Goal: Obtain resource: Download file/media

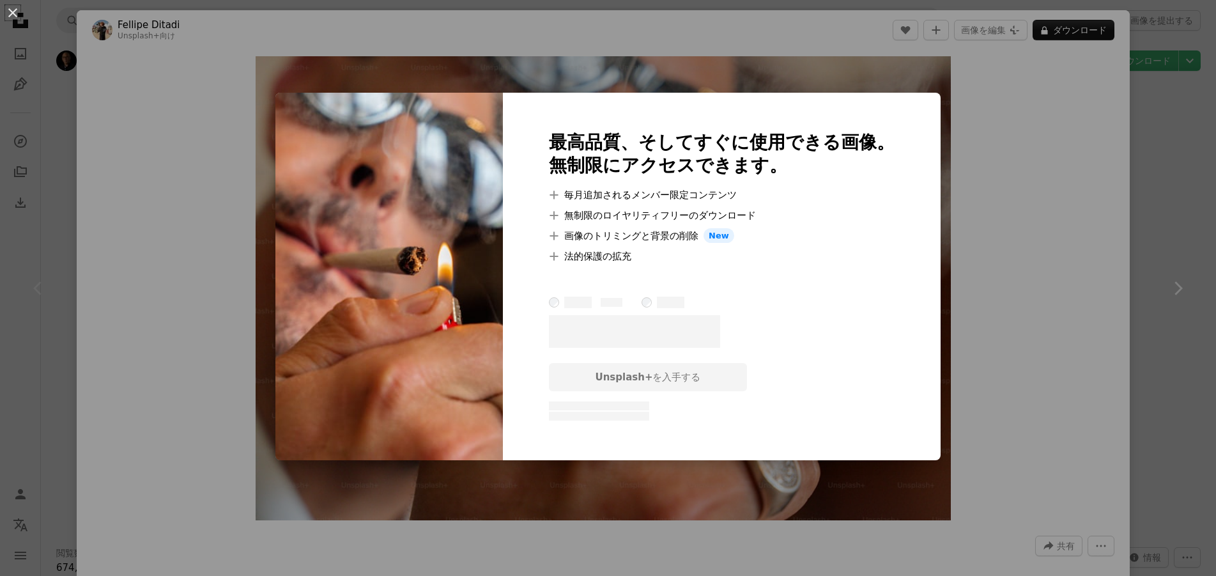
scroll to position [3190, 0]
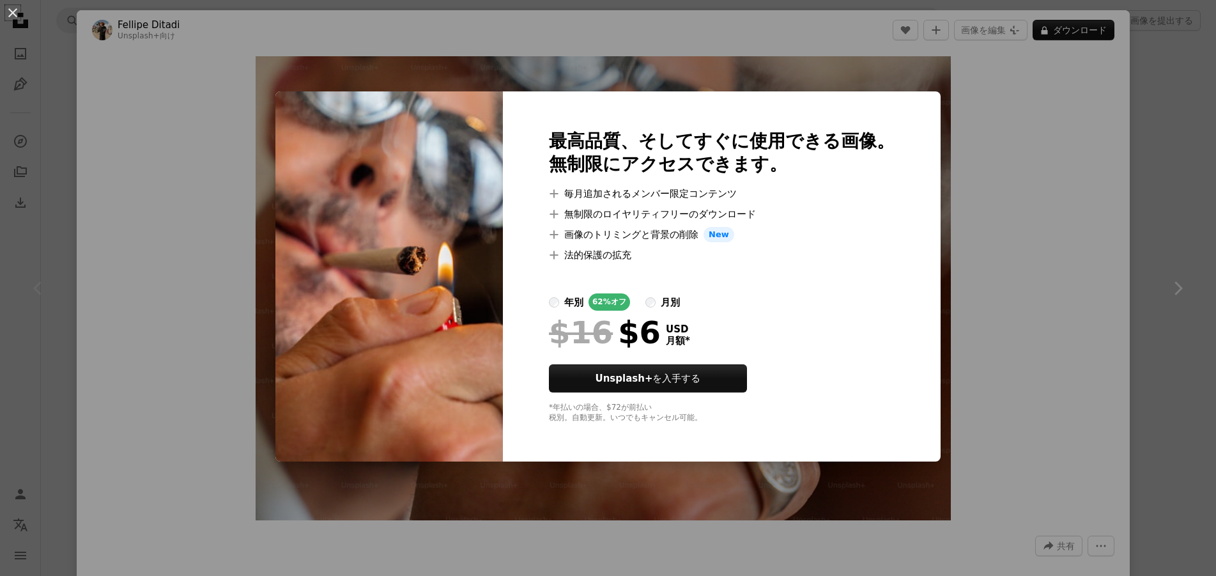
click at [984, 192] on div "An X shape 最高品質、そしてすぐに使用できる画像。 無制限にアクセスできます。 A plus sign 毎月追加されるメンバー限定コンテンツ A p…" at bounding box center [608, 288] width 1216 height 576
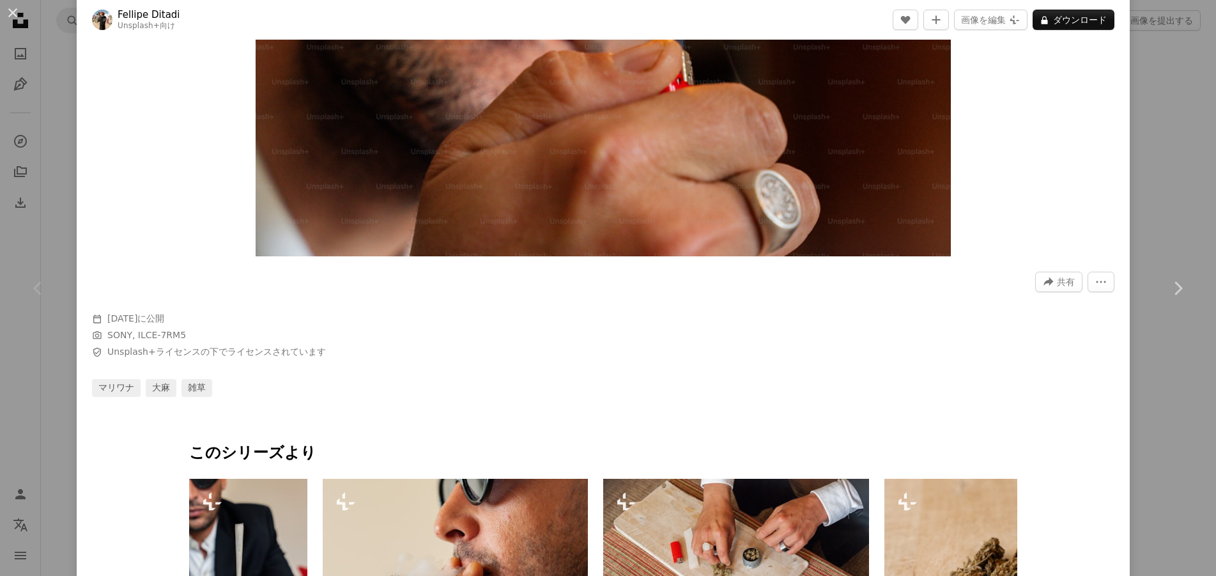
scroll to position [281, 0]
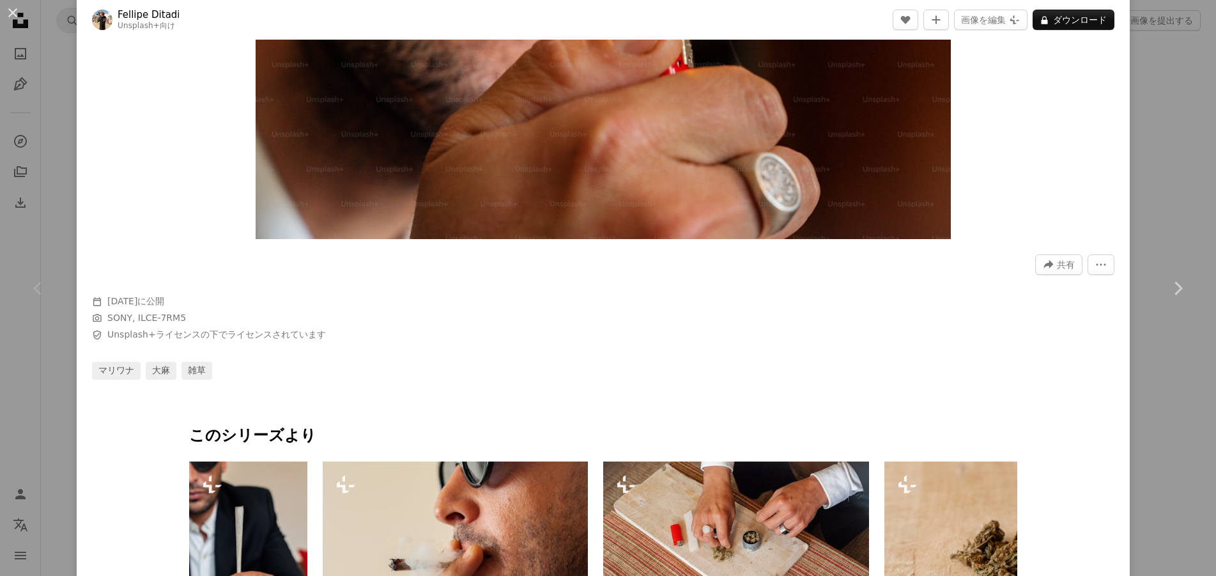
click at [56, 162] on div "An X shape Chevron left Chevron right Fellipe Ditadi Unsplash+ 向け A heart A plu…" at bounding box center [608, 288] width 1216 height 576
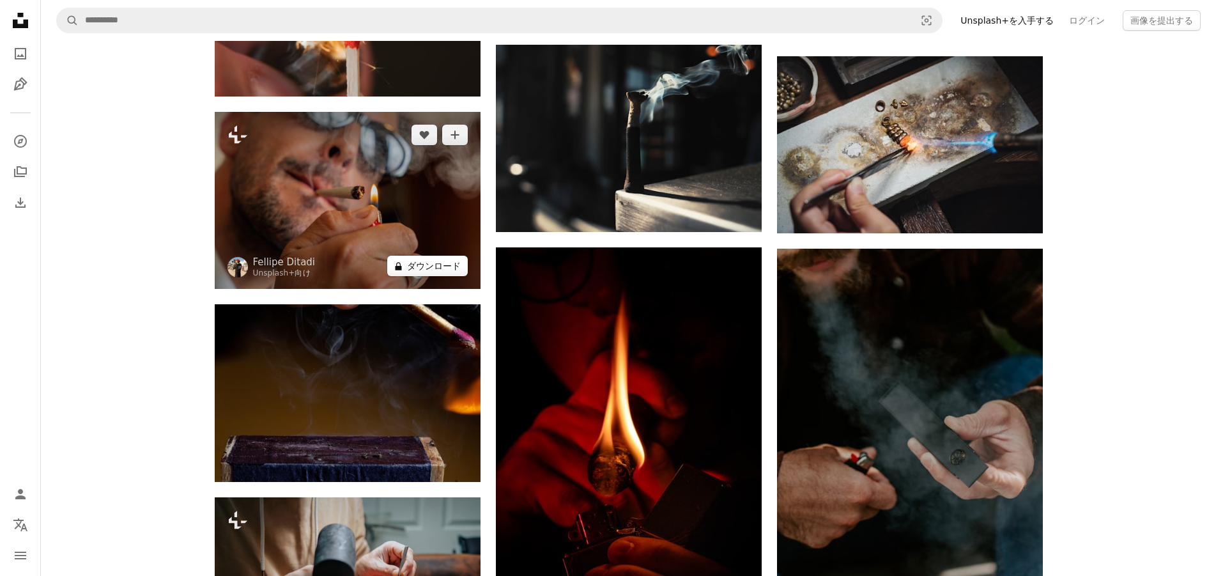
click at [403, 265] on icon "A lock" at bounding box center [399, 266] width 10 height 10
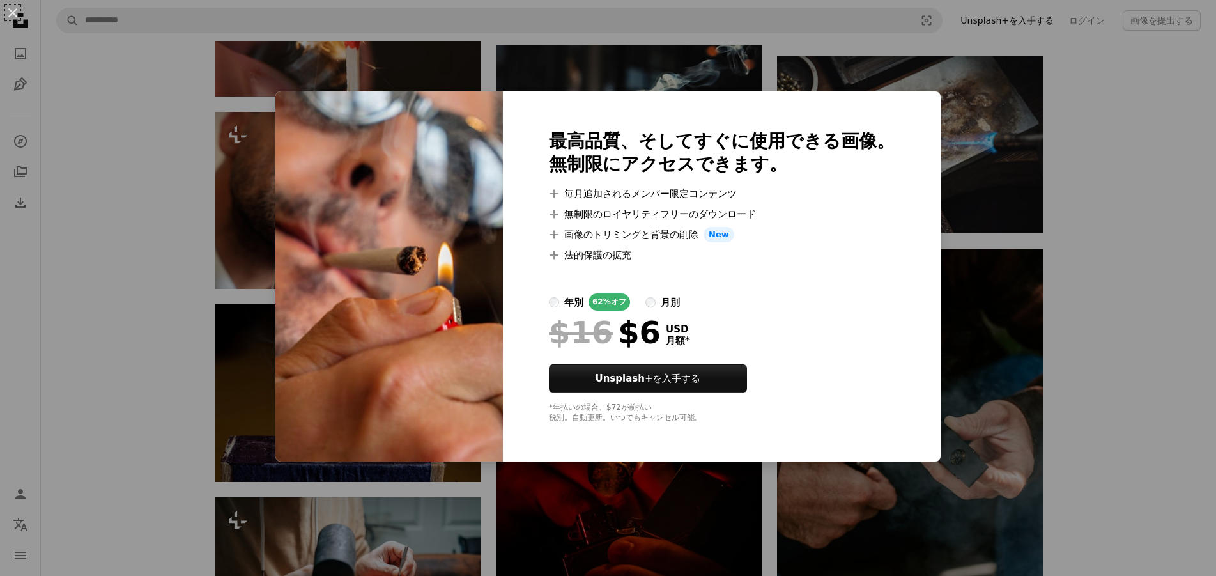
click at [184, 267] on div "An X shape 最高品質、そしてすぐに使用できる画像。 無制限にアクセスできます。 A plus sign 毎月追加されるメンバー限定コンテンツ A p…" at bounding box center [608, 288] width 1216 height 576
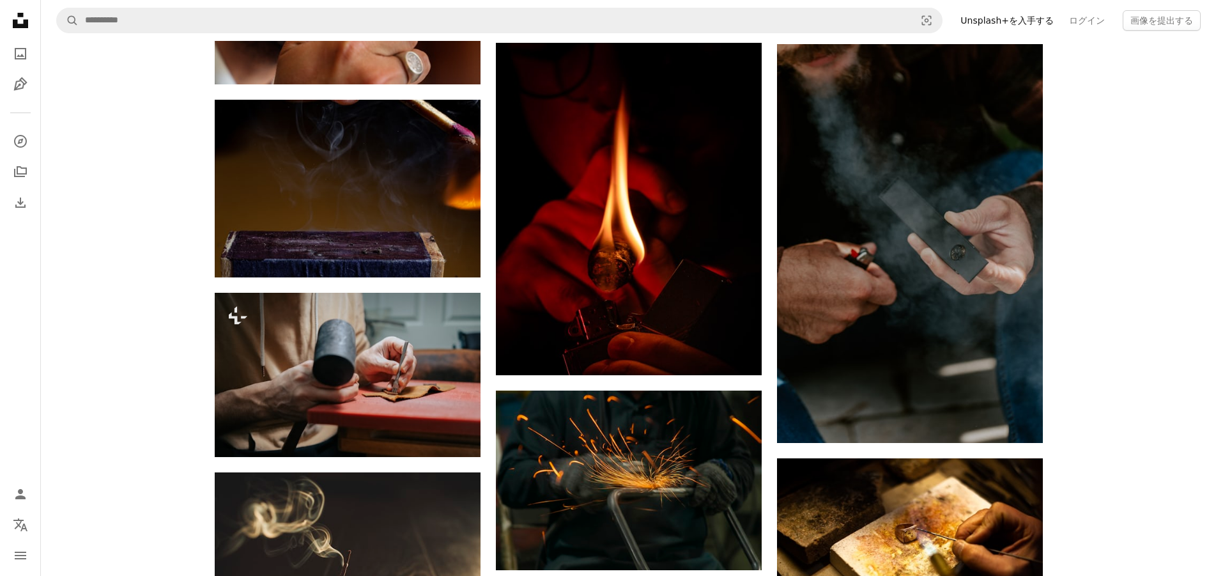
scroll to position [3405, 0]
